Goal: Check status: Check status

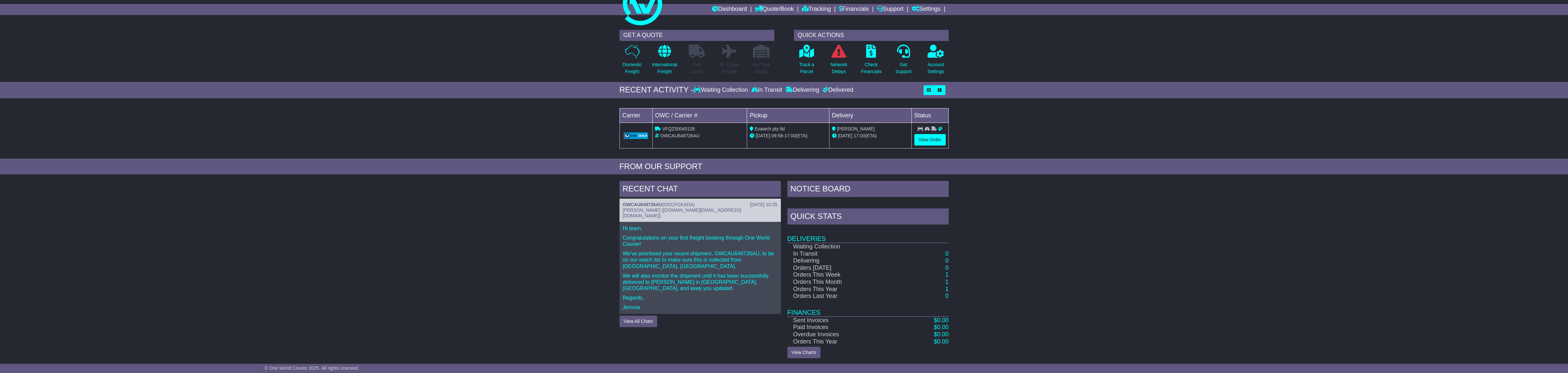
scroll to position [24, 0]
click at [510, 324] on div "RECENT CHAT 23 Sep 2025 10:25 OWCAU649726AU ( OOCFGKADA ) Jemma Cruise (jemma.c…" at bounding box center [784, 268] width 1568 height 184
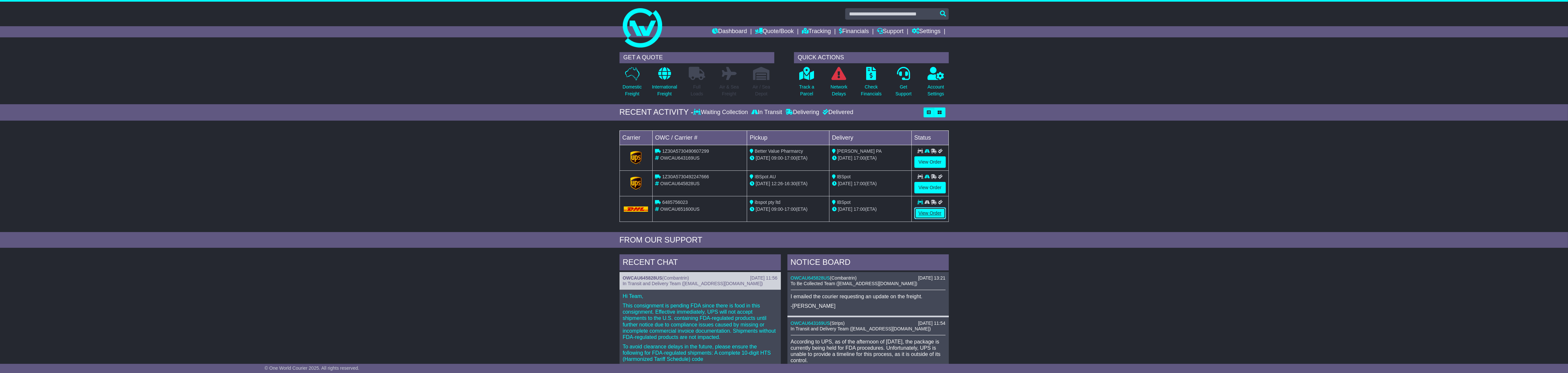
click at [933, 214] on link "View Order" at bounding box center [930, 213] width 32 height 12
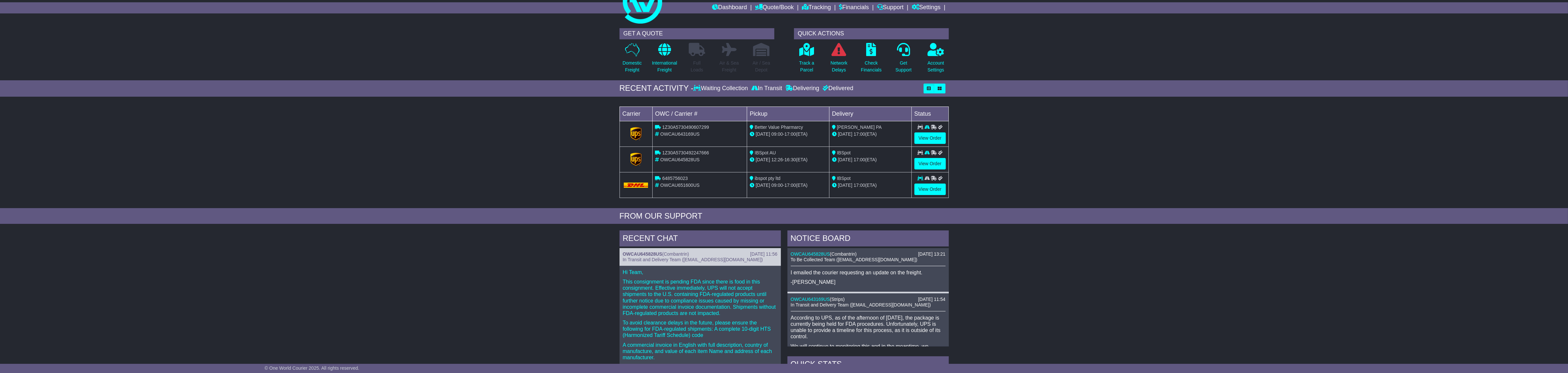
click at [678, 155] on span "1Z30A5730492247666" at bounding box center [685, 153] width 47 height 5
copy span "1Z30A5730492247666"
click at [688, 129] on span "1Z30A5730490607299" at bounding box center [685, 127] width 47 height 5
click at [688, 128] on span "1Z30A5730490607299" at bounding box center [685, 127] width 47 height 5
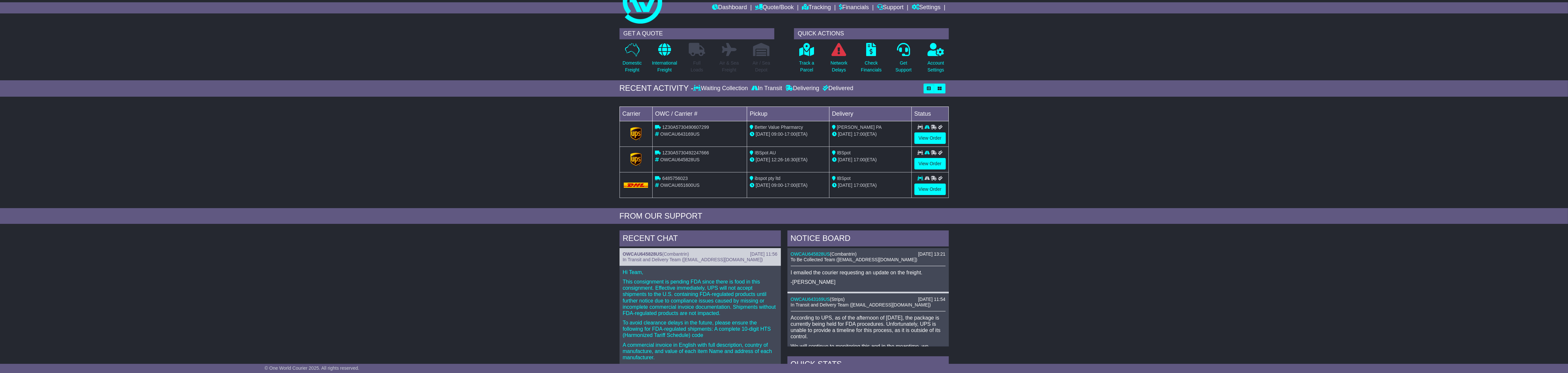
click at [688, 128] on span "1Z30A5730490607299" at bounding box center [685, 127] width 47 height 5
copy span "1Z30A5730490607299"
